Goal: Transaction & Acquisition: Purchase product/service

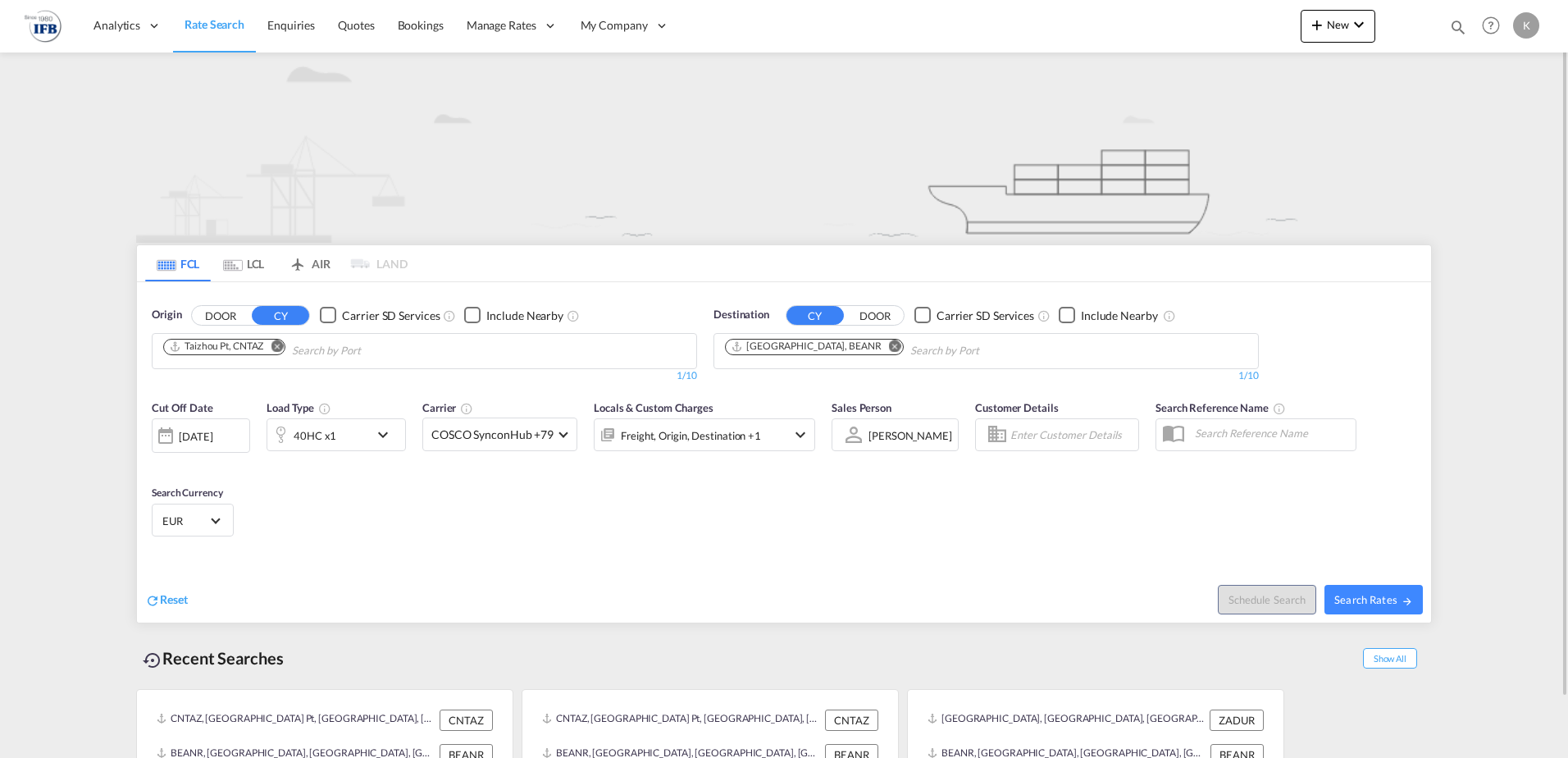
click at [279, 345] on md-icon "Remove" at bounding box center [277, 345] width 13 height 13
type input "[GEOGRAPHIC_DATA]"
click at [217, 384] on div "[GEOGRAPHIC_DATA] [GEOGRAPHIC_DATA] ZADUR" at bounding box center [290, 388] width 312 height 49
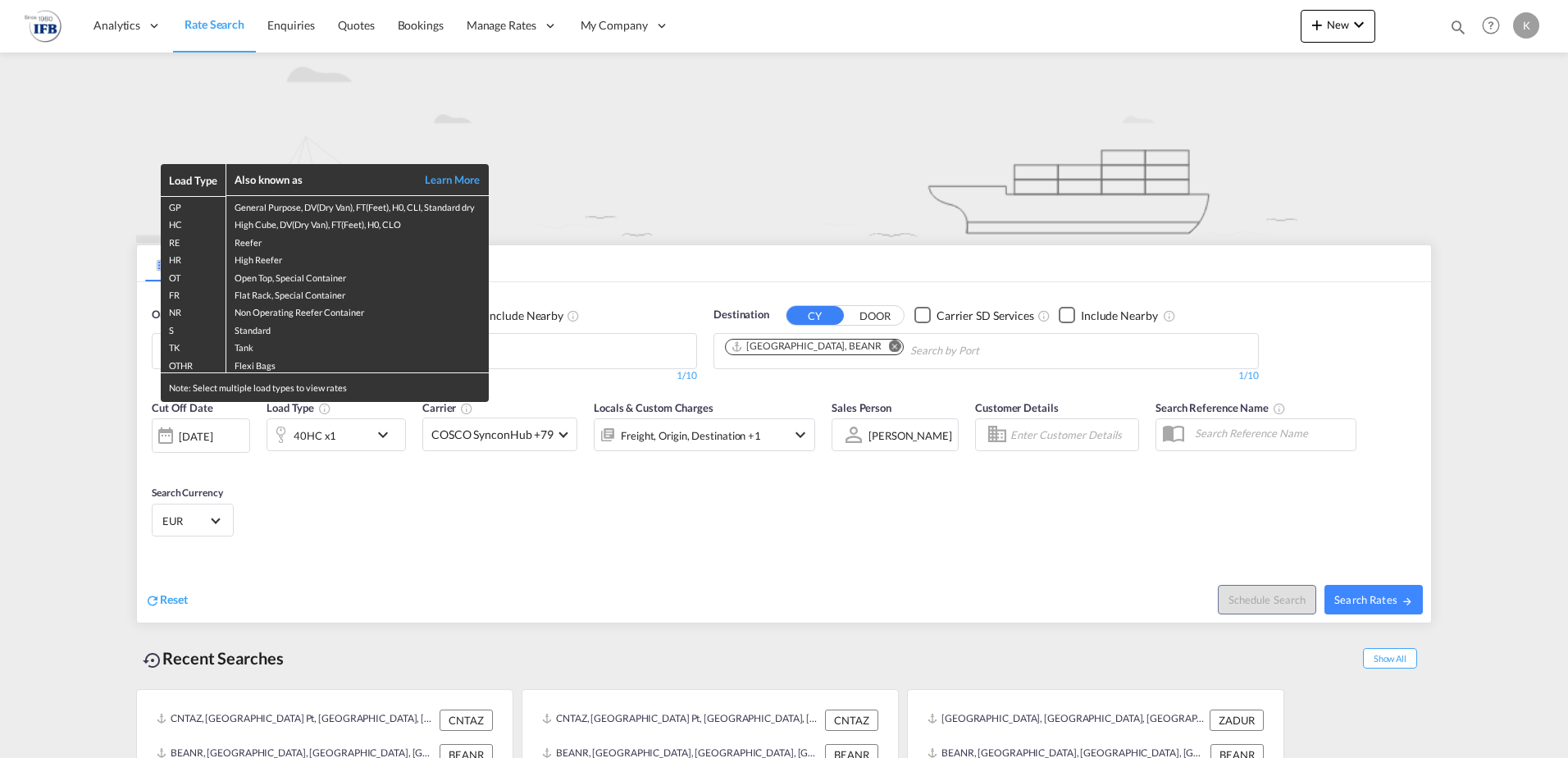
click at [586, 194] on div "Load Type Also known as Learn More GP General Purpose, DV(Dry Van), FT(Feet), H…" at bounding box center [784, 379] width 1568 height 758
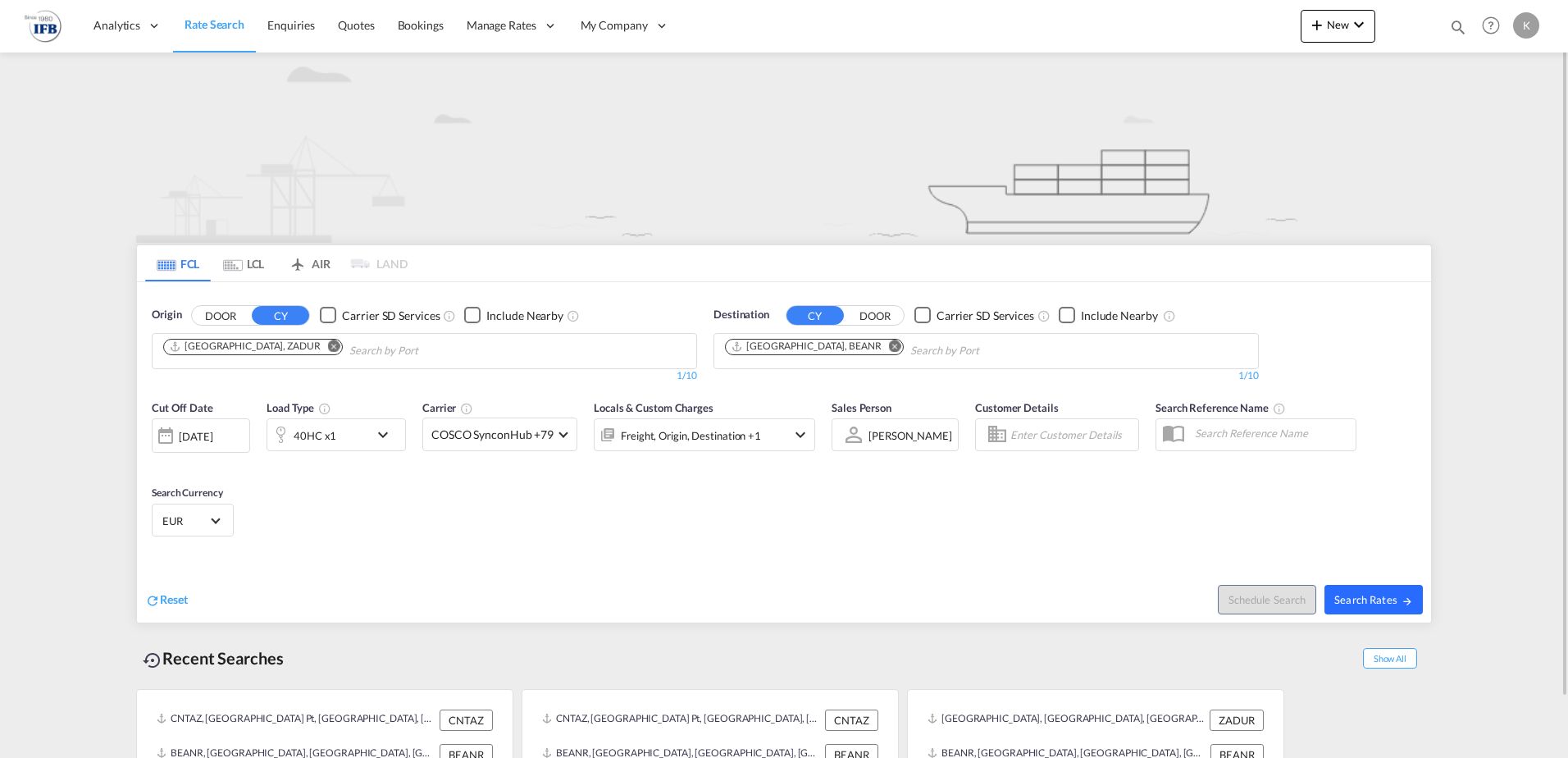
click at [1341, 594] on span "Search Rates" at bounding box center [1374, 600] width 79 height 13
type input "ZADUR to BEANR / [DATE]"
